Goal: Task Accomplishment & Management: Complete application form

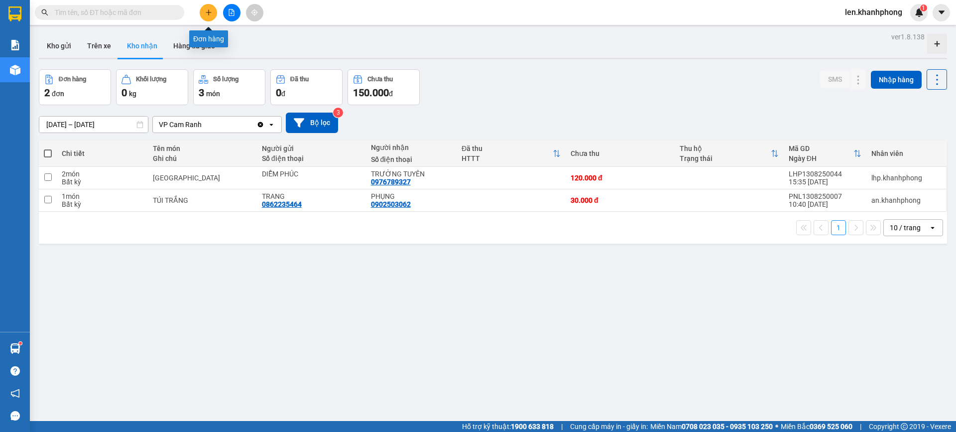
click at [208, 14] on icon "plus" at bounding box center [208, 12] width 7 height 7
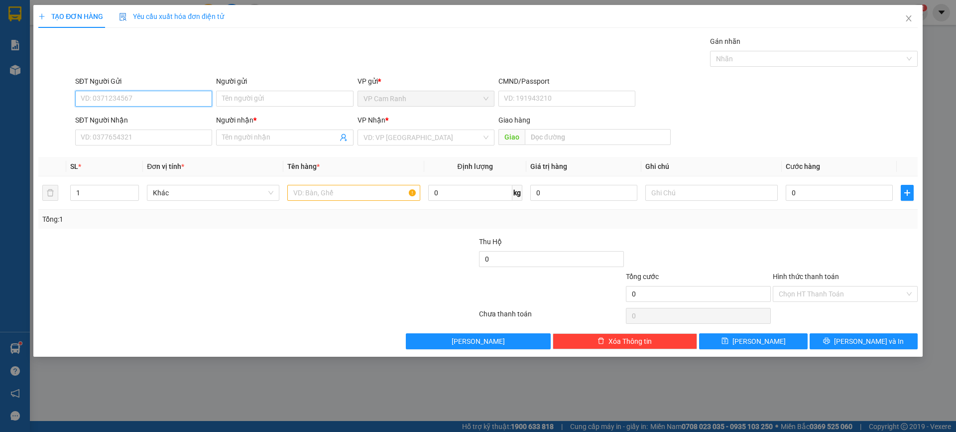
click at [148, 95] on input "SĐT Người Gửi" at bounding box center [143, 99] width 137 height 16
type input "0914887077"
click at [275, 96] on input "Người gửi" at bounding box center [284, 99] width 137 height 16
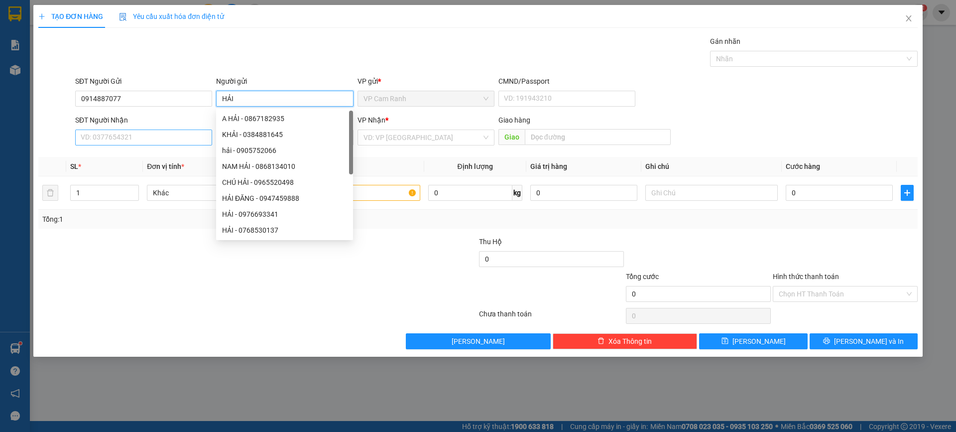
type input "HẢI"
click at [141, 136] on input "SĐT Người Nhận" at bounding box center [143, 137] width 137 height 16
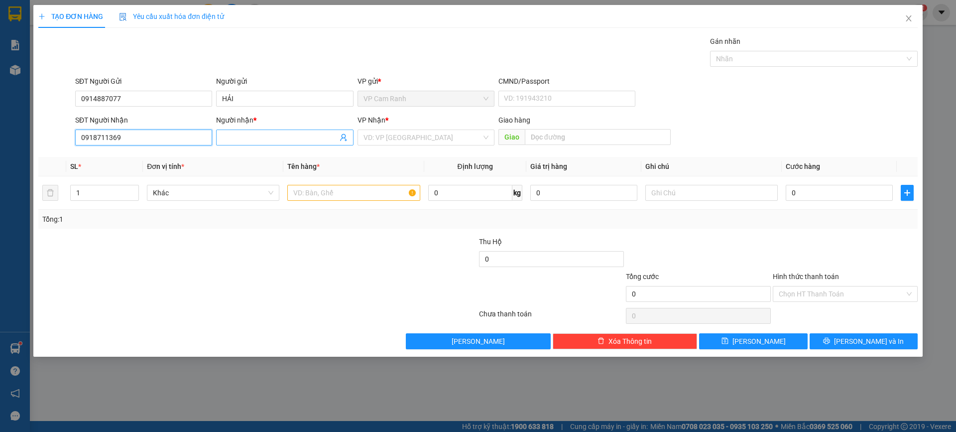
type input "0918711369"
click at [228, 135] on input "Người nhận *" at bounding box center [279, 137] width 115 height 11
click at [197, 159] on th "Đơn vị tính *" at bounding box center [213, 166] width 140 height 19
click at [252, 137] on input "A. NHẤT" at bounding box center [279, 137] width 115 height 11
type input "A. NHẬT"
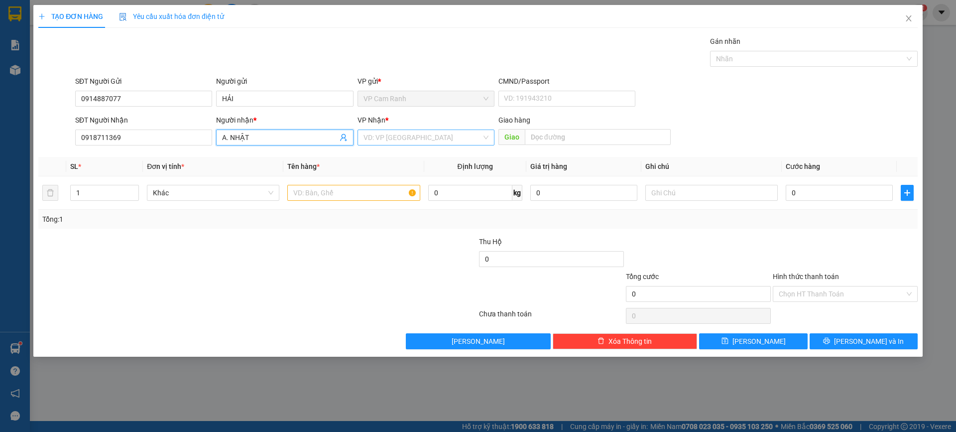
click at [426, 140] on input "search" at bounding box center [423, 137] width 118 height 15
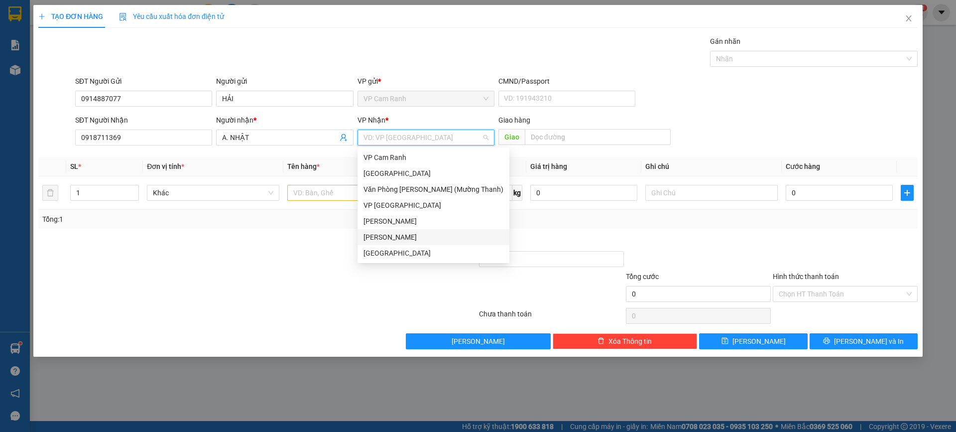
click at [384, 236] on div "[PERSON_NAME]" at bounding box center [434, 237] width 140 height 11
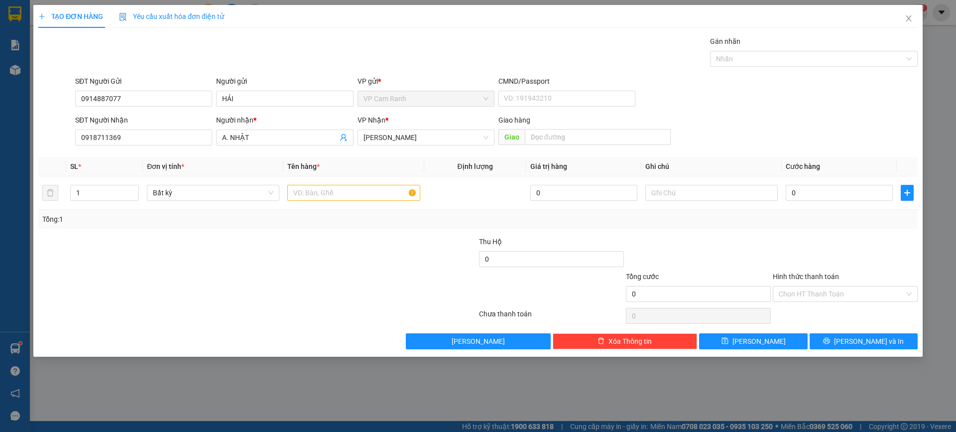
click at [301, 235] on div "Transit Pickup Surcharge Ids Transit Deliver Surcharge Ids Transit Deliver Surc…" at bounding box center [478, 192] width 880 height 313
click at [329, 194] on input "text" at bounding box center [353, 193] width 132 height 16
type input "2 BỊCH ĐEN"
type input "2"
click at [133, 189] on icon "up" at bounding box center [133, 190] width 3 height 3
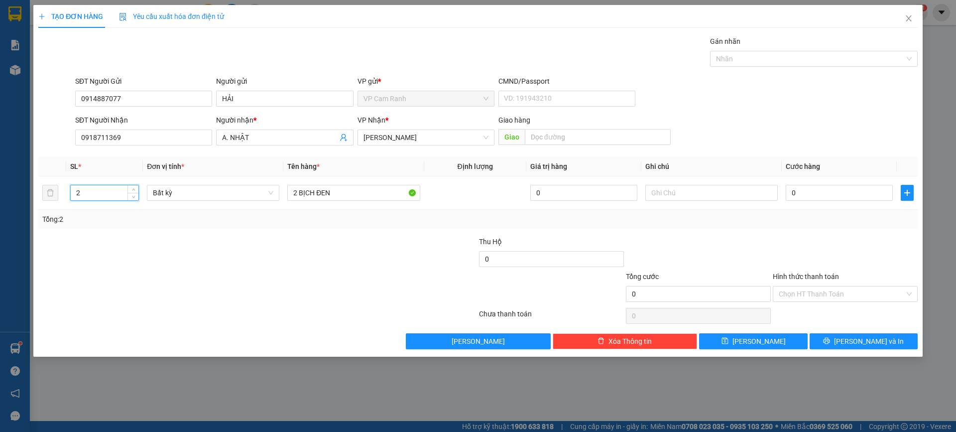
click at [381, 246] on div at bounding box center [404, 253] width 147 height 35
click at [795, 191] on input "0" at bounding box center [839, 193] width 107 height 16
type input "3"
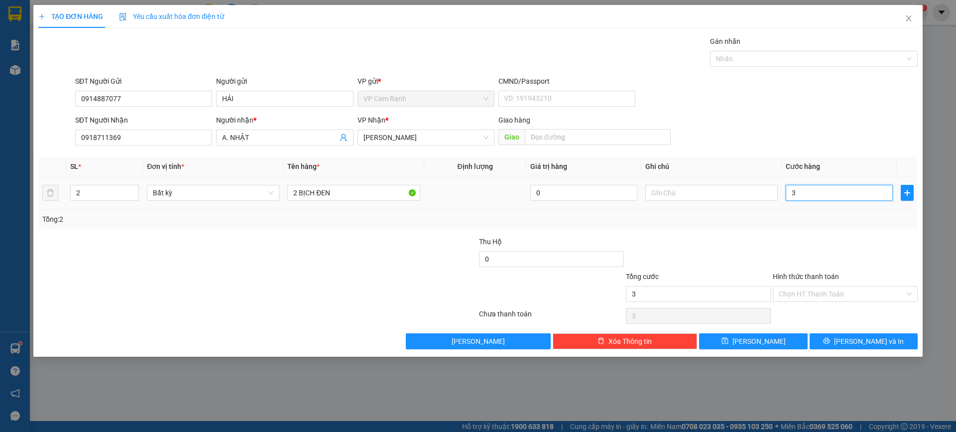
type input "30"
type input "30.000"
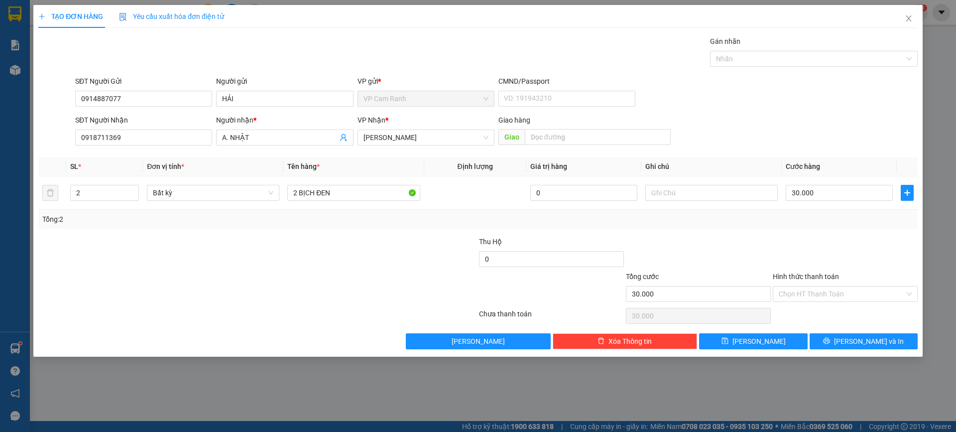
click at [764, 238] on div at bounding box center [698, 253] width 147 height 35
click at [851, 291] on input "Hình thức thanh toán" at bounding box center [842, 293] width 126 height 15
click at [789, 261] on div at bounding box center [845, 253] width 147 height 35
click at [847, 286] on input "Hình thức thanh toán" at bounding box center [842, 293] width 126 height 15
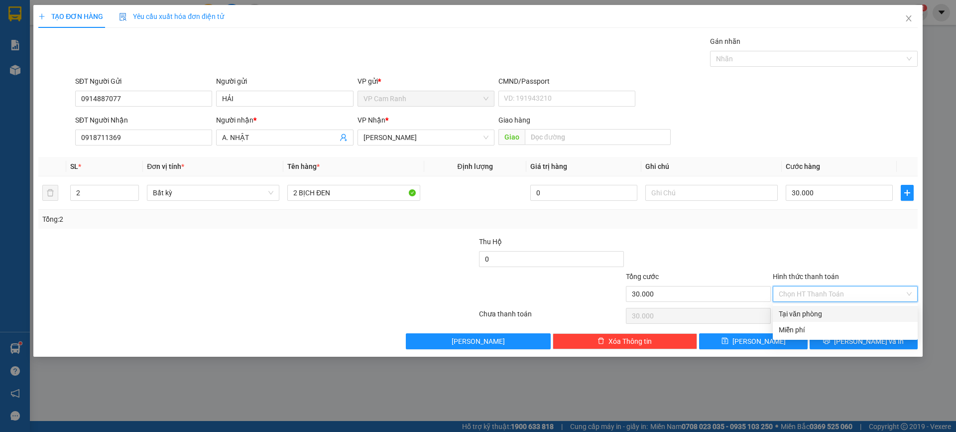
click at [824, 312] on div "Tại văn phòng" at bounding box center [845, 313] width 133 height 11
type input "0"
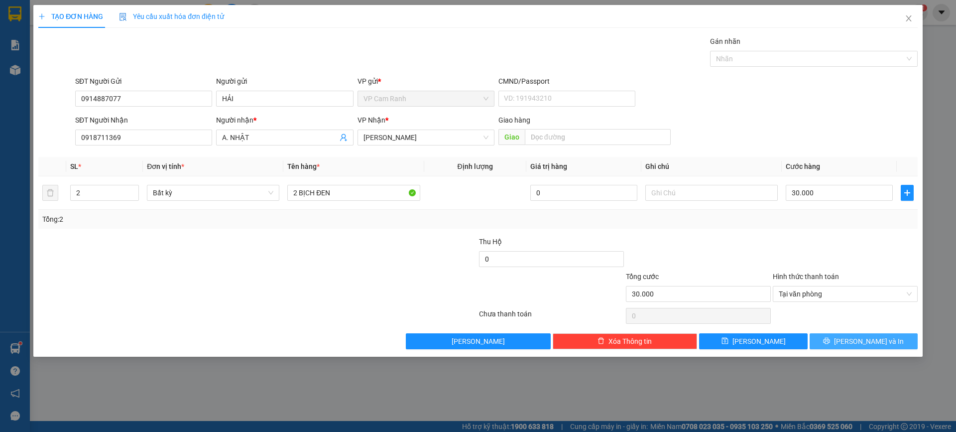
click at [836, 339] on button "[PERSON_NAME] và In" at bounding box center [864, 341] width 108 height 16
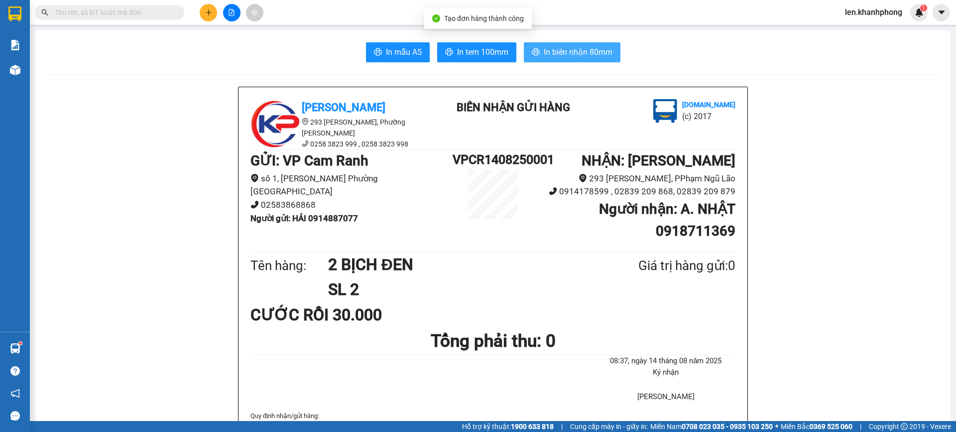
click at [553, 47] on span "In biên nhận 80mm" at bounding box center [578, 52] width 69 height 12
click at [576, 55] on span "In biên nhận 80mm" at bounding box center [578, 52] width 69 height 12
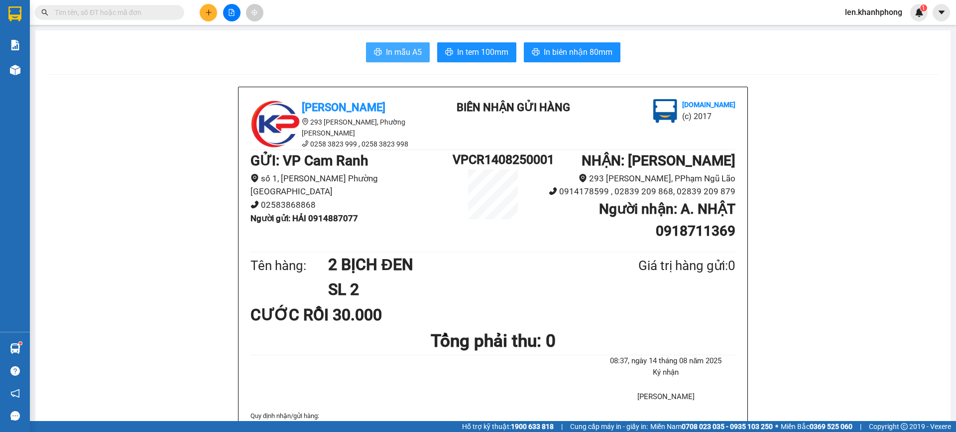
click at [406, 50] on span "In mẫu A5" at bounding box center [404, 52] width 36 height 12
